Goal: Task Accomplishment & Management: Complete application form

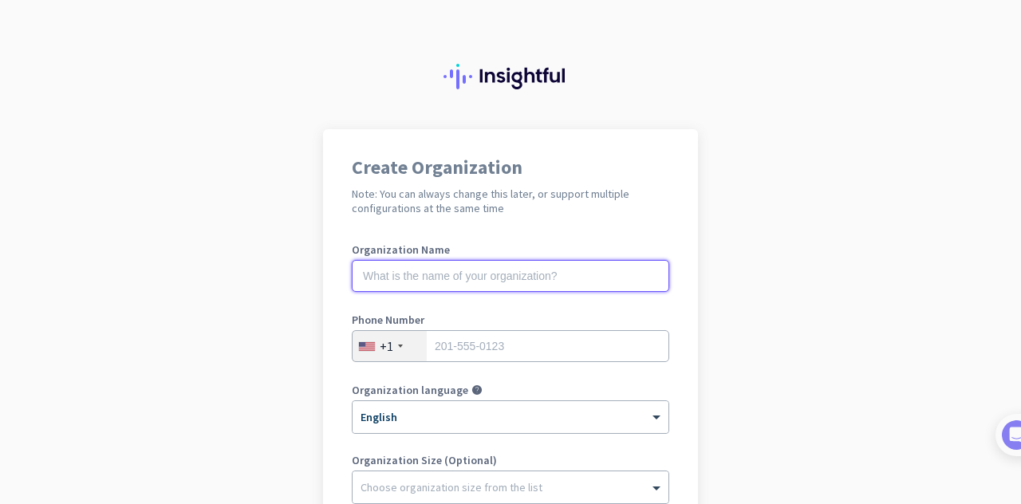
click at [522, 277] on input "text" at bounding box center [510, 276] width 317 height 32
type input "Mercor"
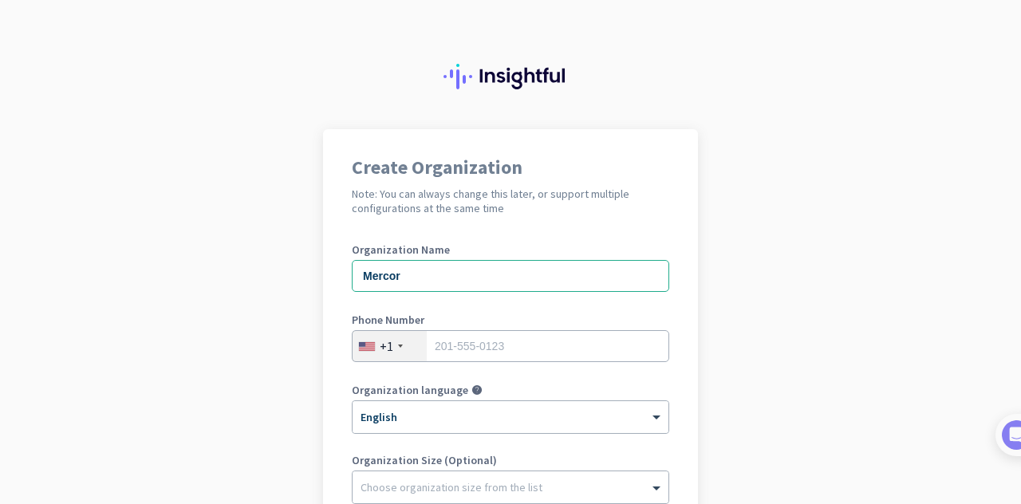
click at [389, 344] on div "+1" at bounding box center [390, 346] width 74 height 30
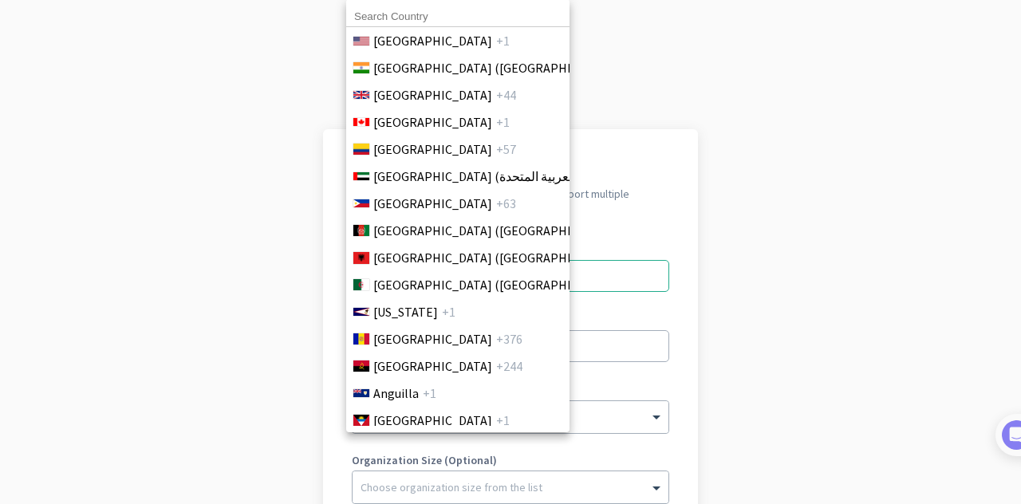
click at [440, 7] on input at bounding box center [457, 16] width 223 height 21
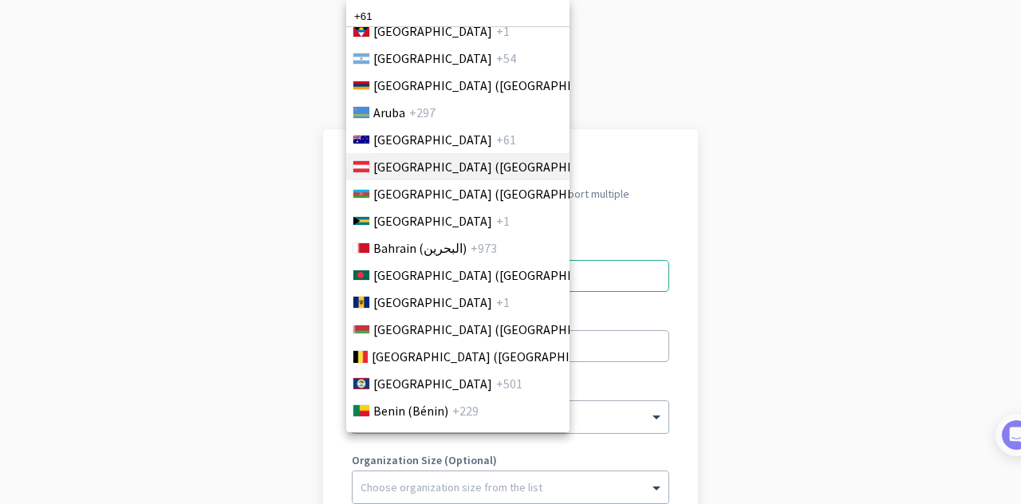
scroll to position [388, 0]
type input "+61"
click at [496, 139] on span "+61" at bounding box center [506, 140] width 20 height 19
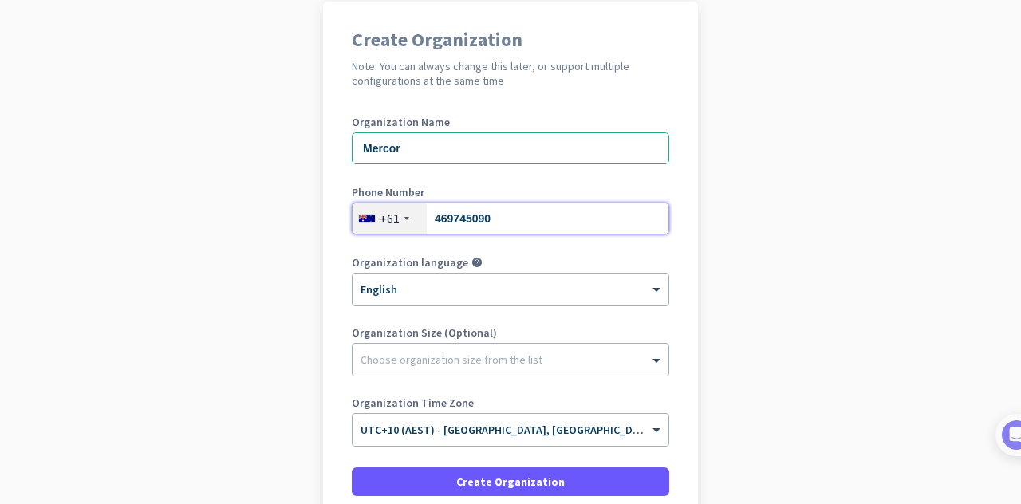
scroll to position [268, 0]
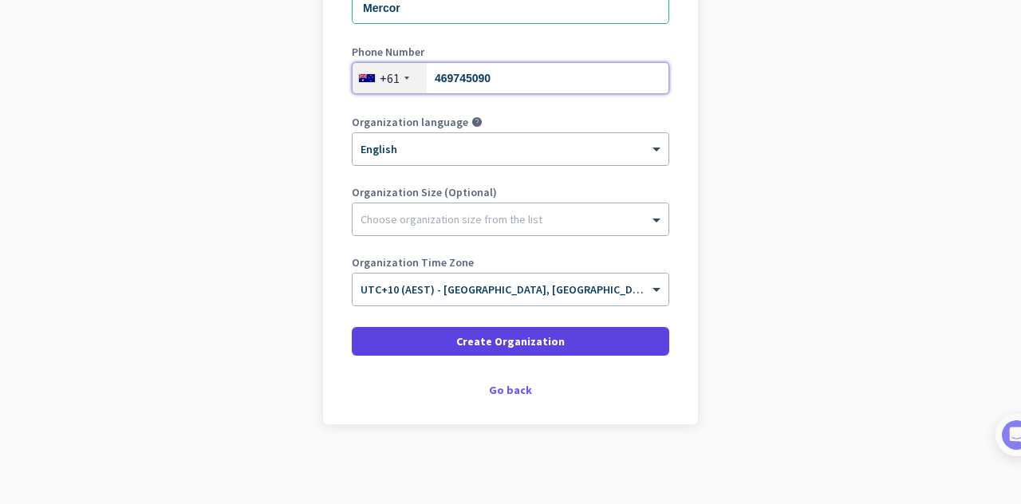
type input "469745090"
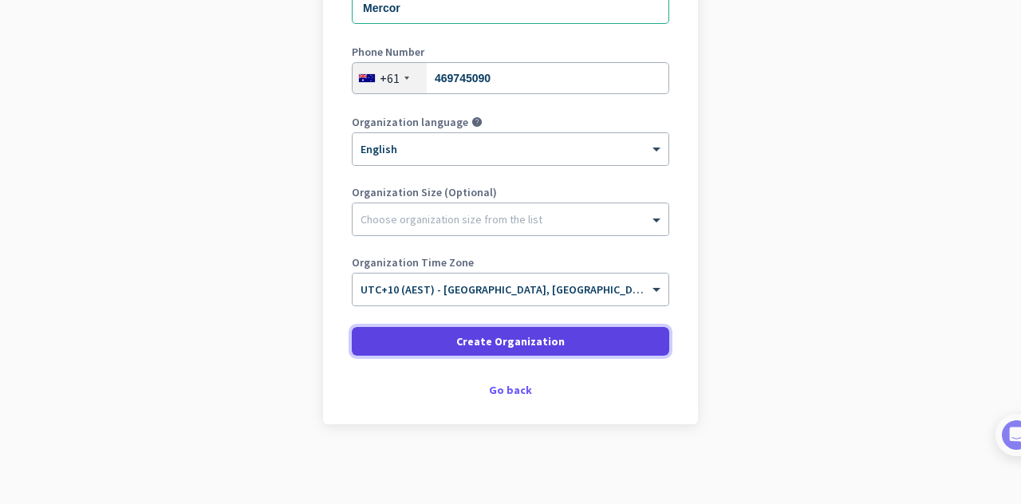
click at [543, 341] on span "Create Organization" at bounding box center [510, 341] width 108 height 16
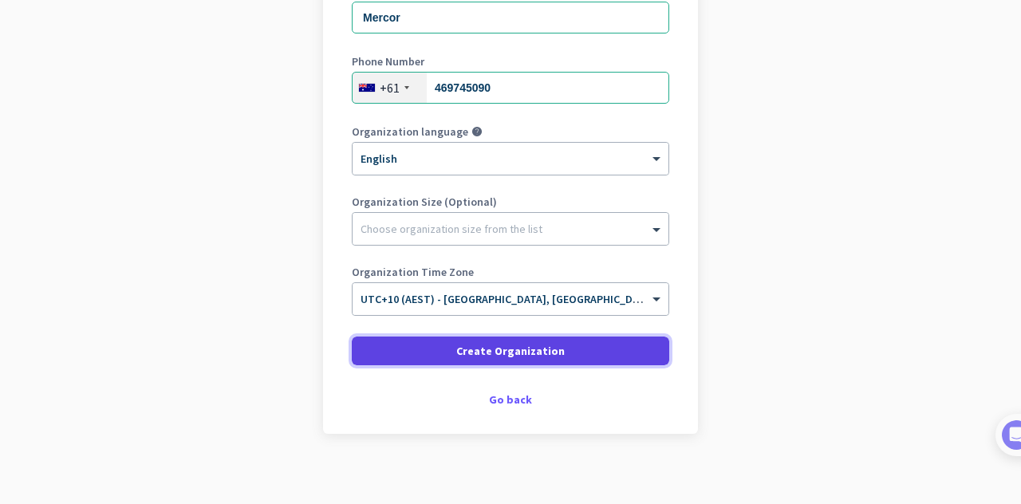
scroll to position [255, 0]
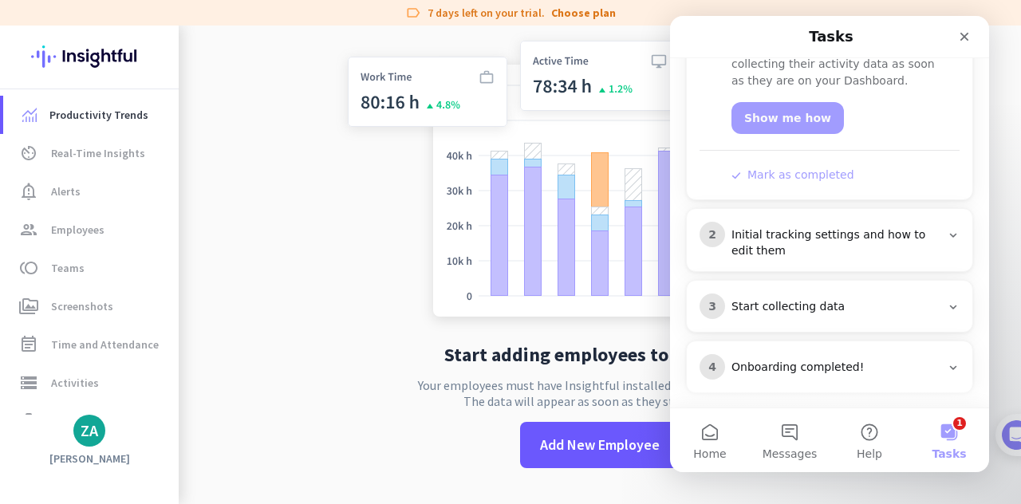
scroll to position [304, 0]
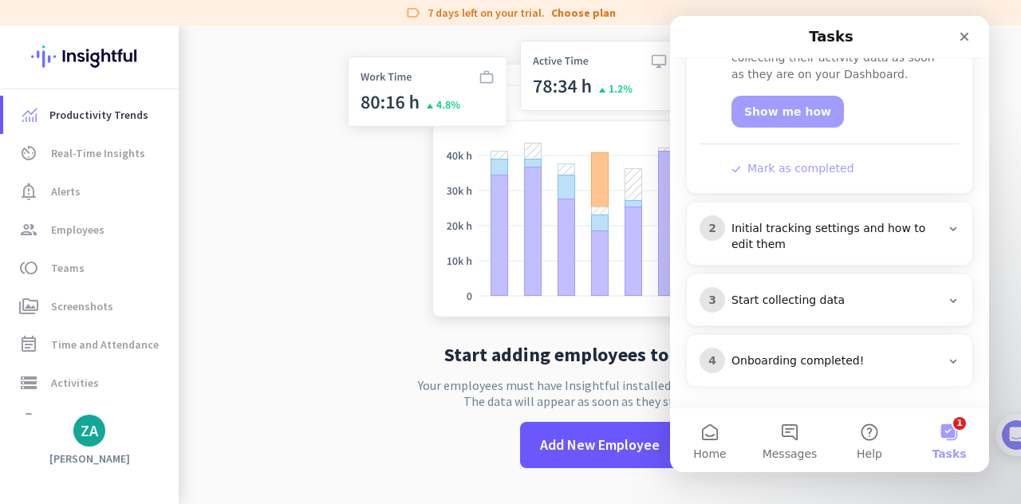
click at [947, 361] on icon "Intercom messenger" at bounding box center [953, 361] width 13 height 13
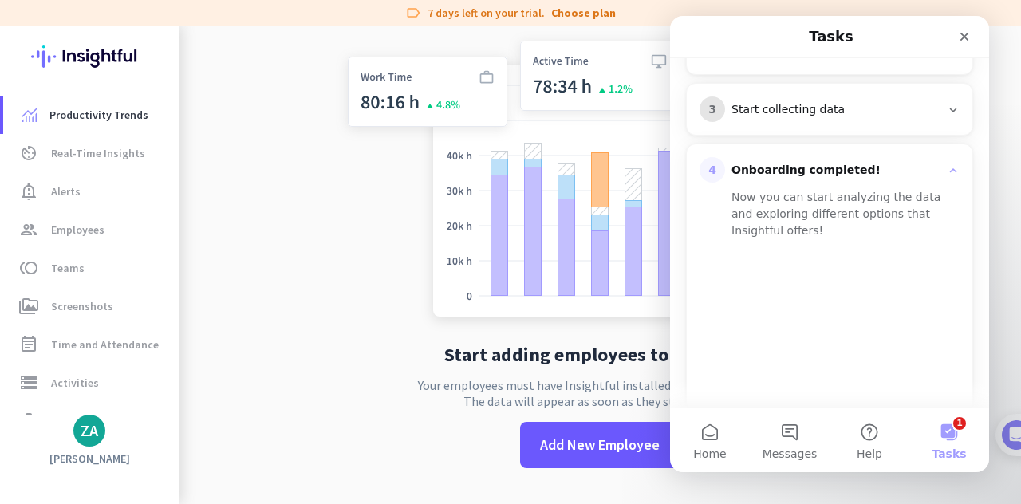
scroll to position [349, 0]
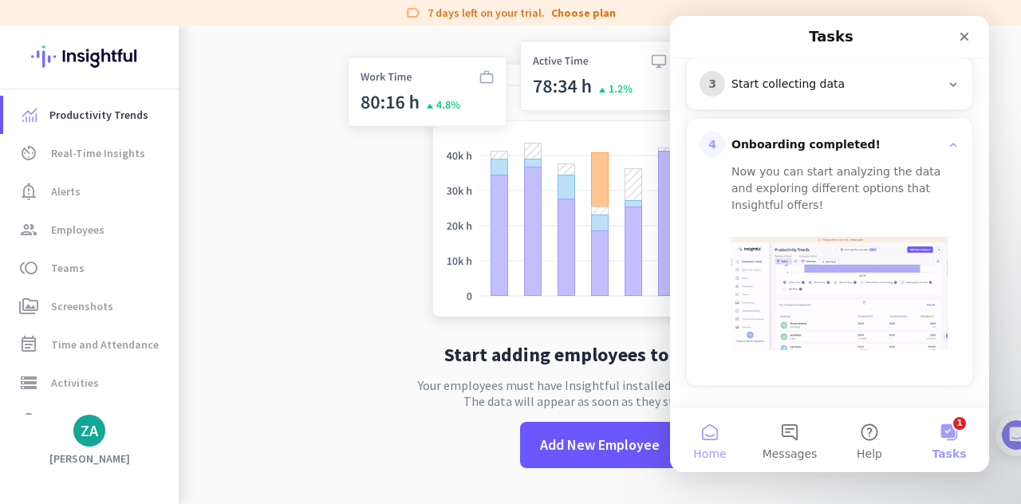
click at [712, 448] on span "Home" at bounding box center [709, 453] width 33 height 11
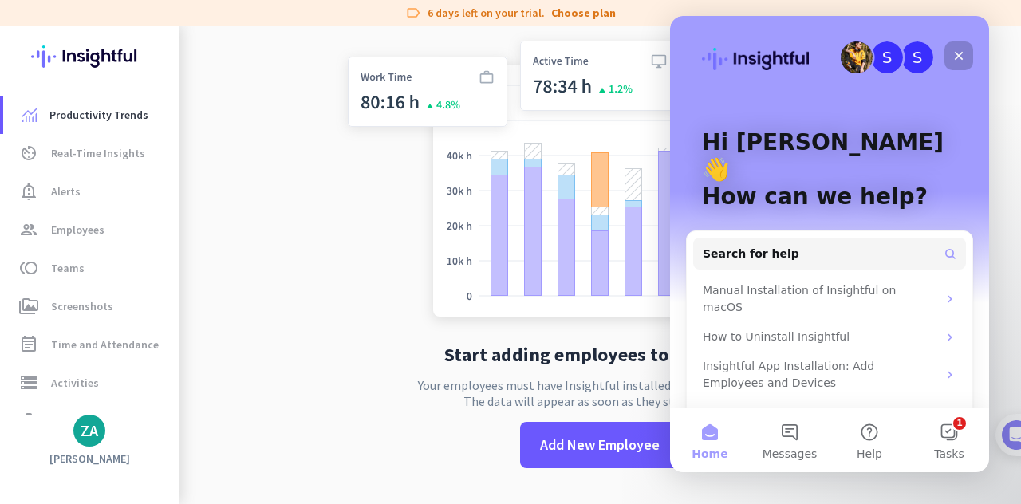
click at [960, 53] on icon "Close" at bounding box center [959, 56] width 9 height 9
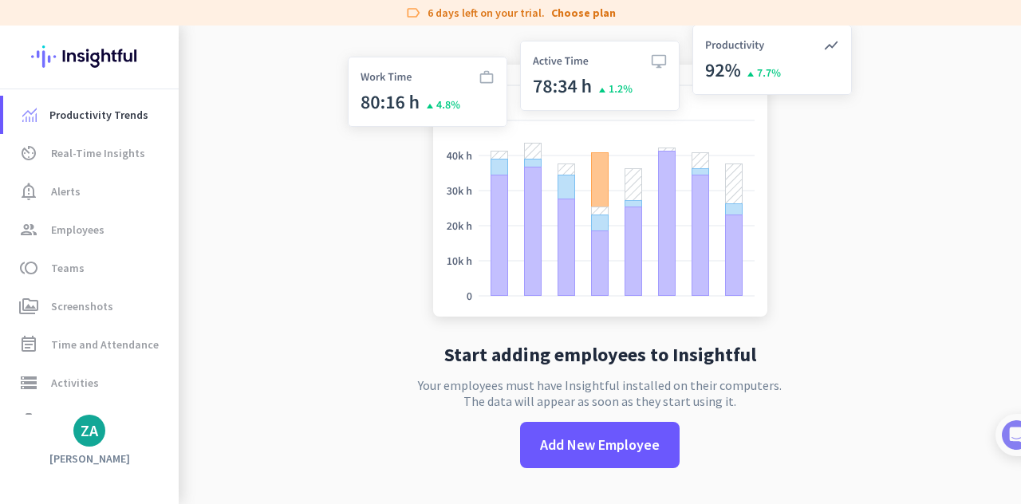
scroll to position [0, 0]
click at [91, 438] on div "ZA" at bounding box center [90, 431] width 18 height 16
click at [164, 391] on span "Sign out" at bounding box center [174, 400] width 122 height 29
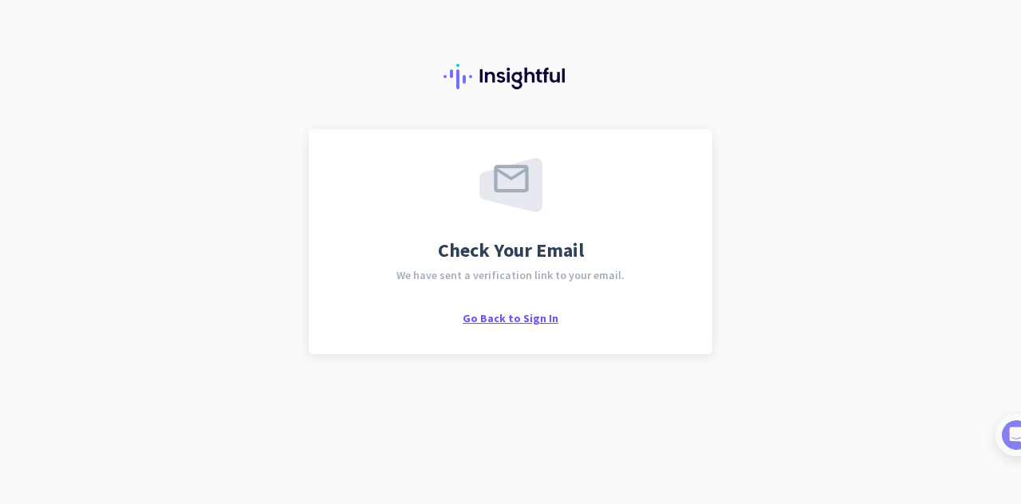
click at [534, 313] on span "Go Back to Sign In" at bounding box center [511, 318] width 96 height 14
